Goal: Transaction & Acquisition: Purchase product/service

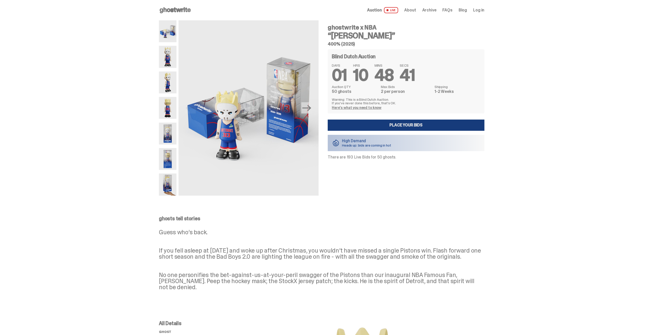
click at [413, 120] on link "Place your Bids" at bounding box center [406, 125] width 157 height 11
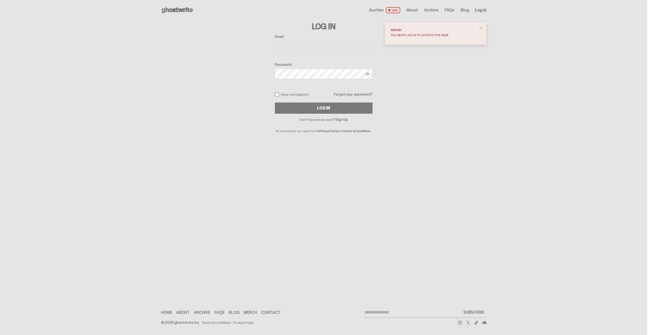
click at [480, 28] on span "close" at bounding box center [480, 27] width 5 height 5
click at [184, 10] on use at bounding box center [177, 10] width 31 height 6
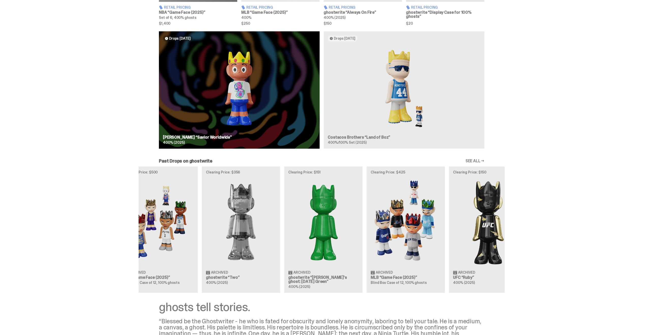
scroll to position [0, 122]
click at [345, 228] on div "Clearing Price: $441 Archived WWE John Cena “You Can't See Me” 400% (2025) Clea…" at bounding box center [322, 229] width 366 height 126
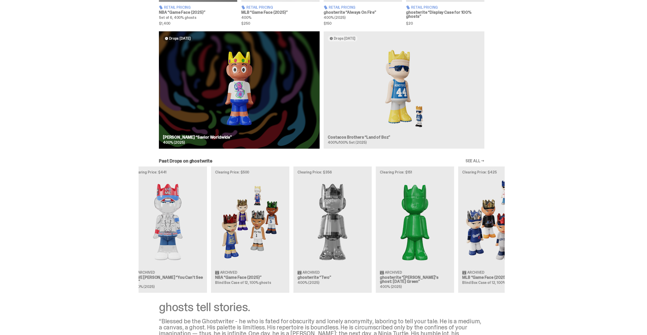
scroll to position [0, 0]
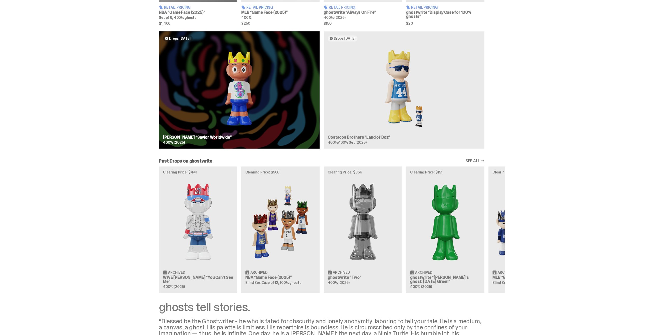
click at [505, 220] on div "Clearing Price: $441 Archived WWE John Cena “You Can't See Me” 400% (2025) Clea…" at bounding box center [322, 229] width 366 height 126
click at [362, 213] on div "Clearing Price: $441 Archived WWE John Cena “You Can't See Me” 400% (2025) Clea…" at bounding box center [322, 229] width 366 height 126
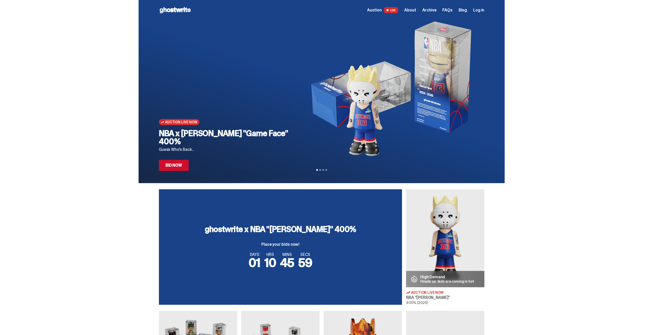
click at [171, 8] on icon at bounding box center [175, 10] width 33 height 8
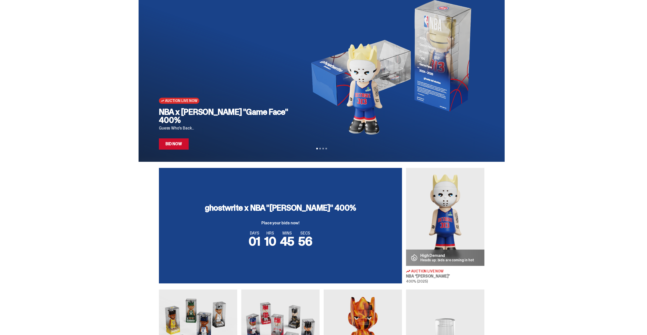
scroll to position [51, 0]
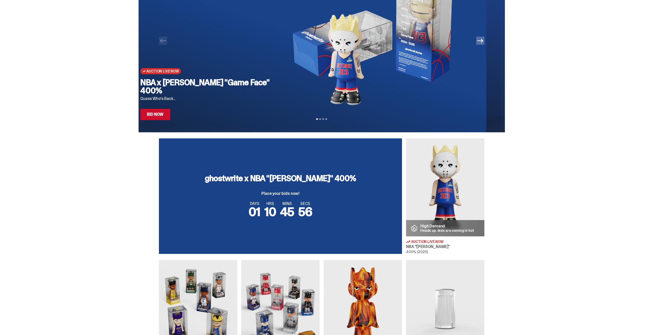
click at [284, 106] on img at bounding box center [371, 37] width 174 height 137
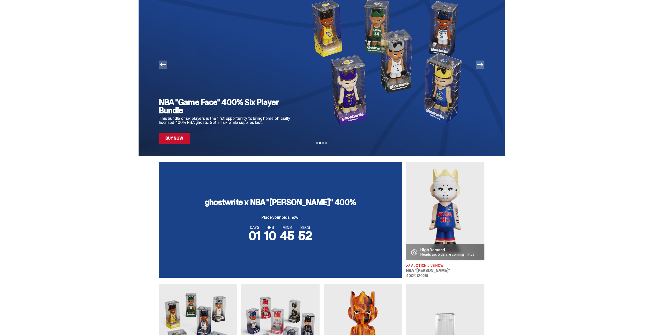
scroll to position [0, 0]
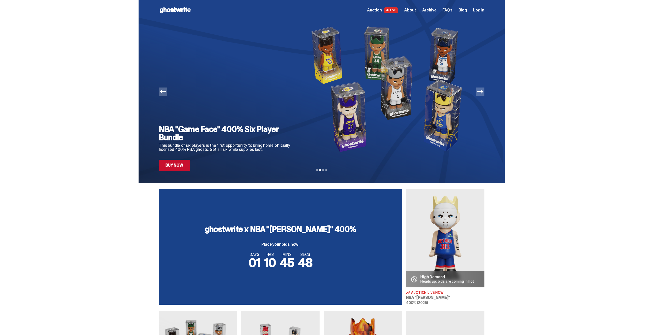
click at [181, 166] on link "Buy Now" at bounding box center [174, 165] width 31 height 11
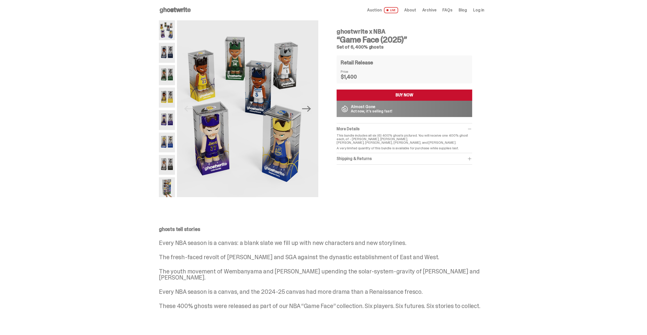
click at [170, 11] on icon at bounding box center [175, 10] width 33 height 8
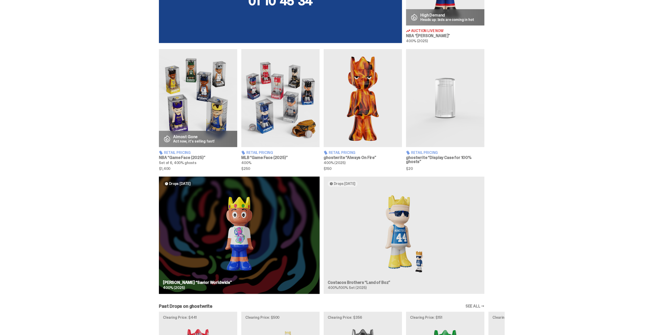
scroll to position [280, 0]
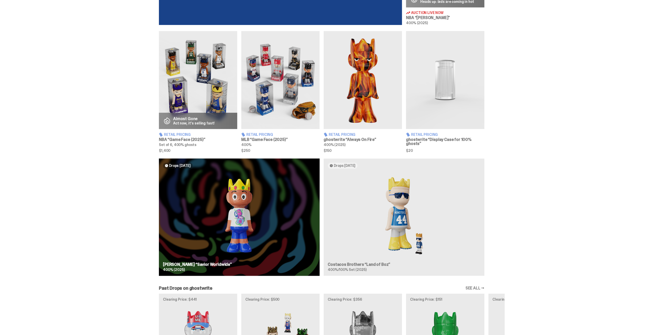
click at [290, 77] on img at bounding box center [280, 80] width 78 height 98
